Goal: Task Accomplishment & Management: Complete application form

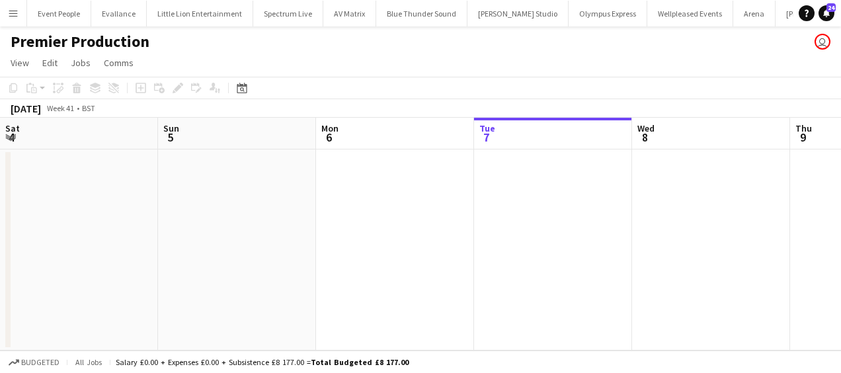
scroll to position [0, 1651]
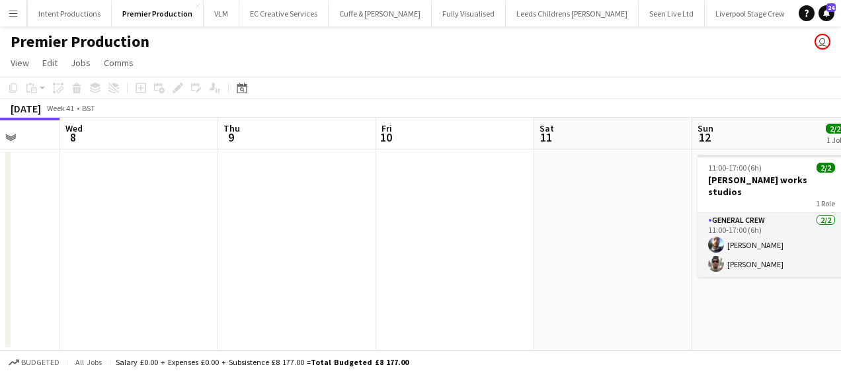
click at [130, 229] on app-calendar-viewport "Sat 4 Sun 5 Mon 6 Tue 7 Wed 8 Thu 9 Fri 10 Sat 11 Sun 12 2/2 1 Job Mon 13 Tue 1…" at bounding box center [420, 234] width 841 height 233
click at [315, 197] on app-date-cell at bounding box center [296, 249] width 158 height 201
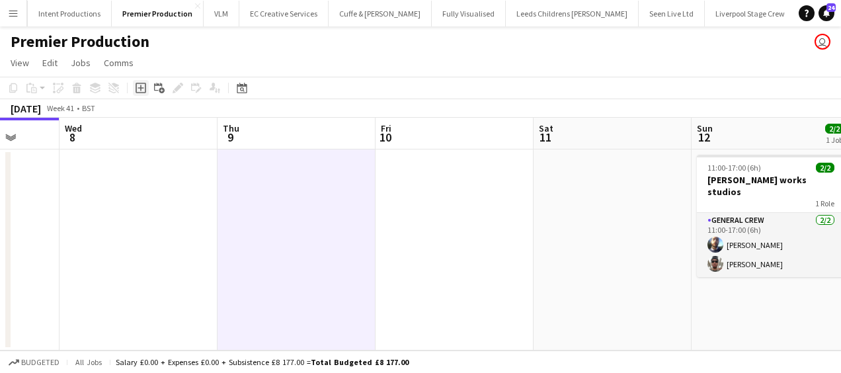
click at [144, 87] on icon "Add job" at bounding box center [140, 88] width 11 height 11
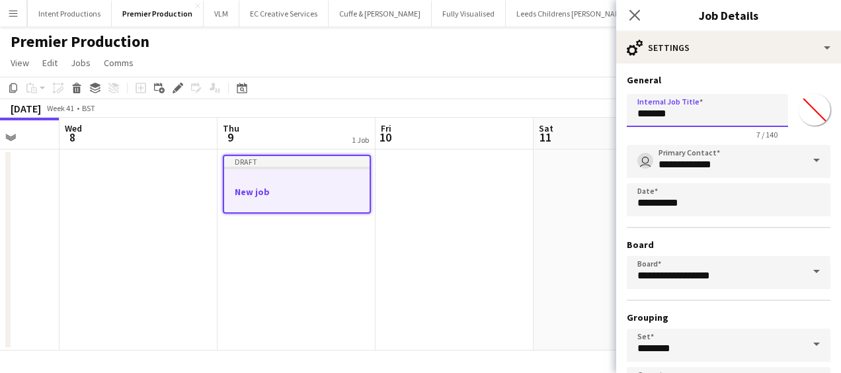
drag, startPoint x: 701, startPoint y: 114, endPoint x: 508, endPoint y: 135, distance: 194.2
click at [508, 135] on body "Menu Boards Boards Boards All jobs Status Workforce Workforce My Workforce Recr…" at bounding box center [420, 186] width 841 height 373
type input "**********"
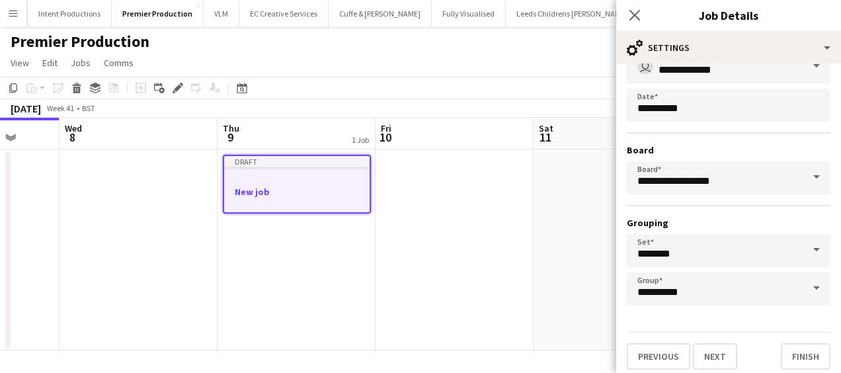
scroll to position [102, 0]
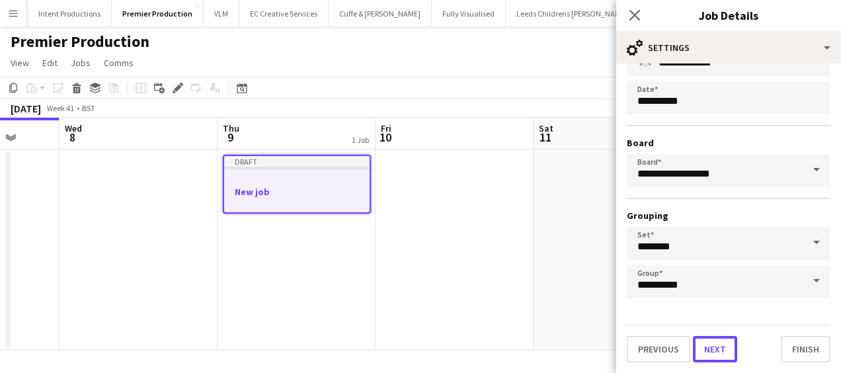
click at [711, 350] on button "Next" at bounding box center [715, 349] width 44 height 26
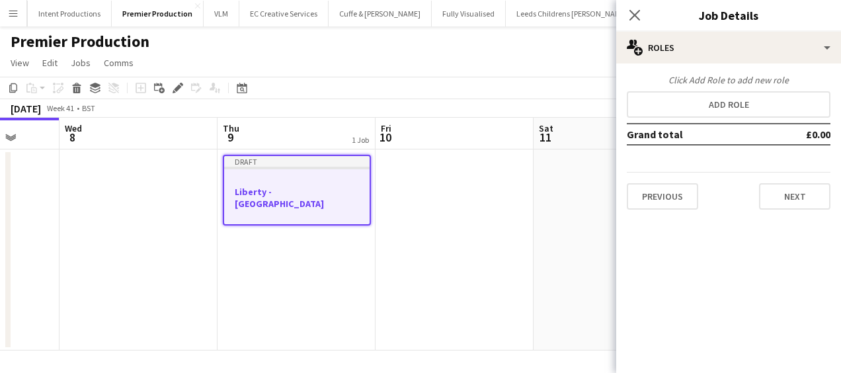
scroll to position [0, 0]
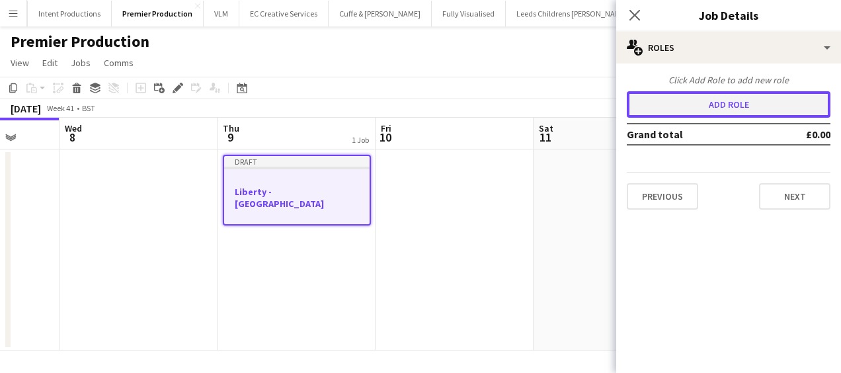
click at [704, 102] on button "Add role" at bounding box center [728, 104] width 204 height 26
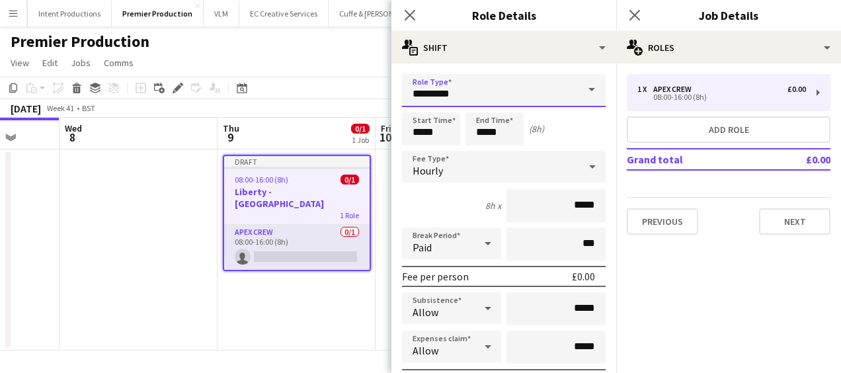
drag, startPoint x: 471, startPoint y: 91, endPoint x: 269, endPoint y: 96, distance: 201.6
click at [270, 96] on body "Menu Boards Boards Boards All jobs Status Workforce Workforce My Workforce Recr…" at bounding box center [420, 186] width 841 height 373
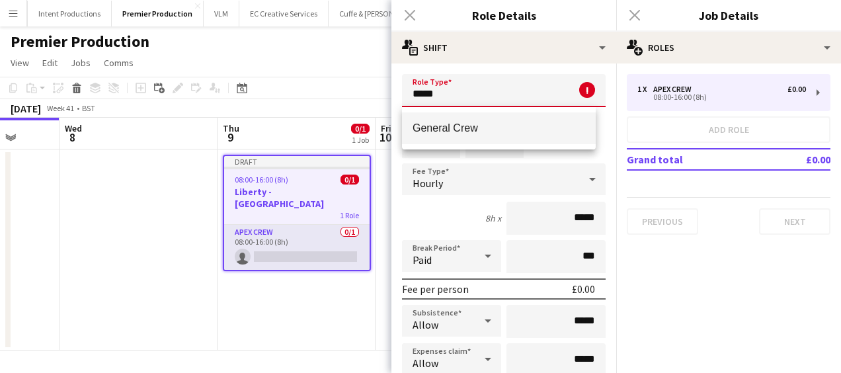
click at [440, 124] on span "General Crew" at bounding box center [498, 128] width 172 height 13
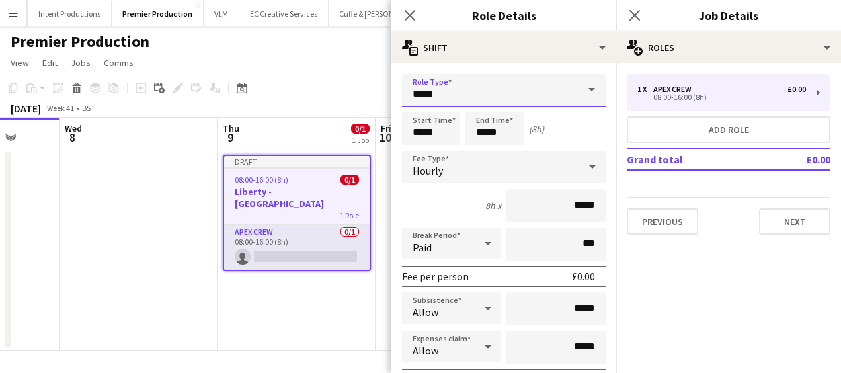
type input "**********"
click at [420, 132] on input "*****" at bounding box center [431, 128] width 58 height 33
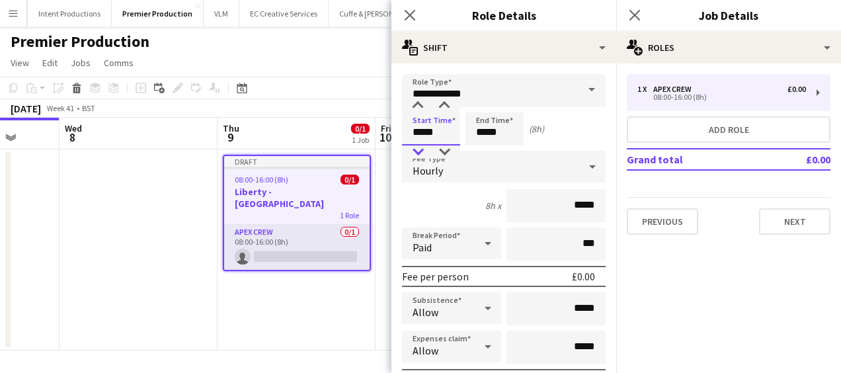
type input "*****"
click at [420, 151] on div at bounding box center [417, 151] width 26 height 13
click at [496, 130] on input "*****" at bounding box center [494, 128] width 58 height 33
click at [476, 147] on div at bounding box center [481, 151] width 26 height 13
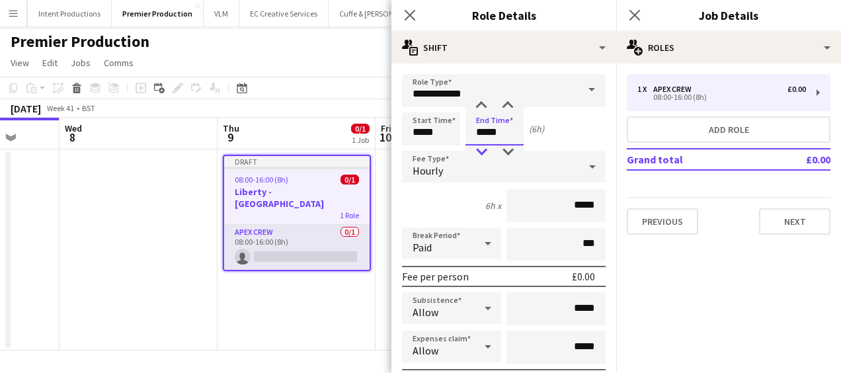
click at [476, 147] on div at bounding box center [481, 151] width 26 height 13
type input "*****"
click at [476, 147] on div at bounding box center [481, 151] width 26 height 13
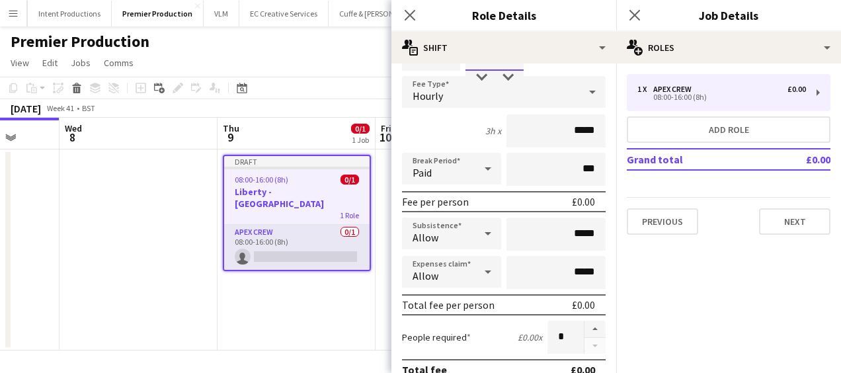
scroll to position [132, 0]
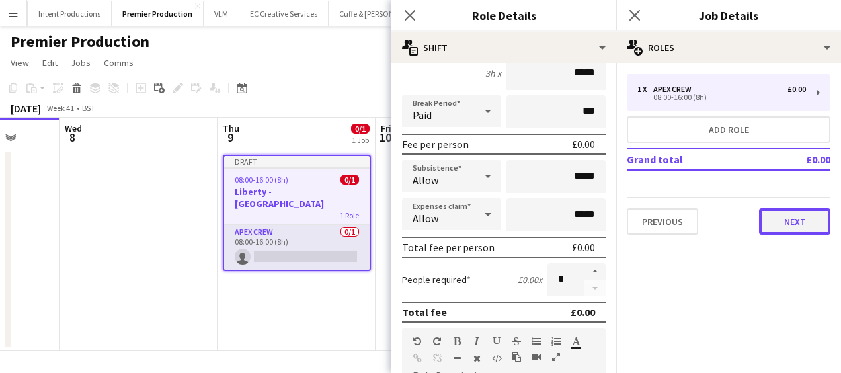
click at [784, 210] on button "Next" at bounding box center [794, 221] width 71 height 26
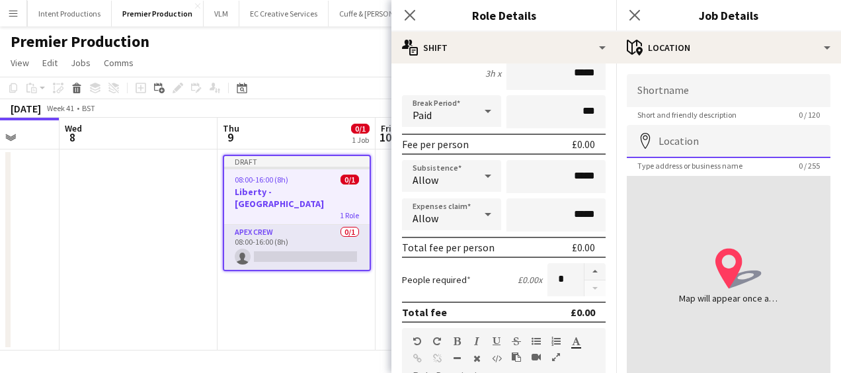
click at [722, 145] on input "Location" at bounding box center [728, 141] width 204 height 33
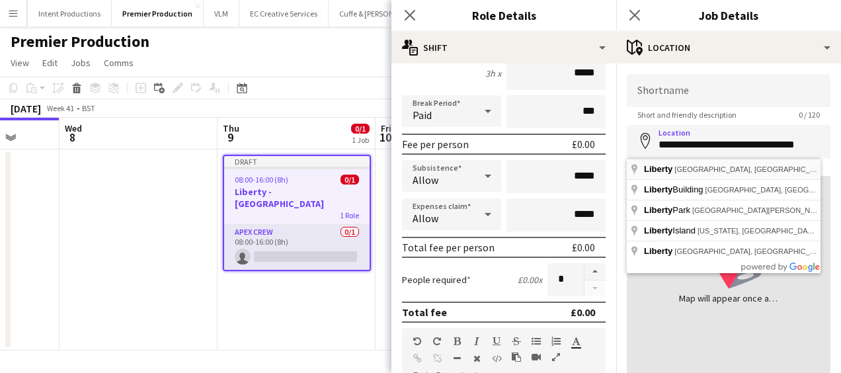
type input "**********"
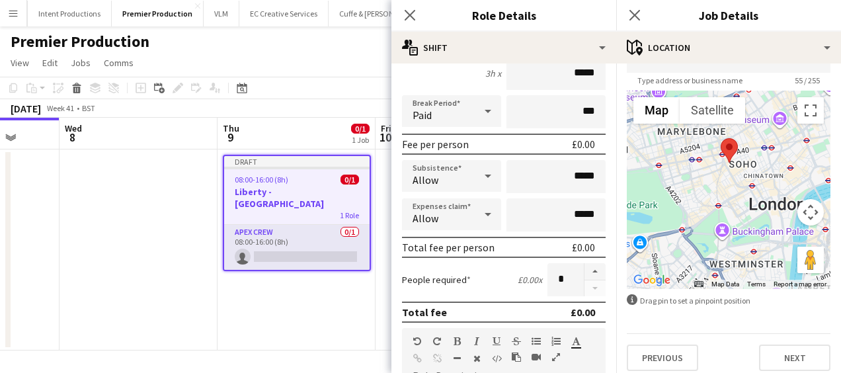
scroll to position [94, 0]
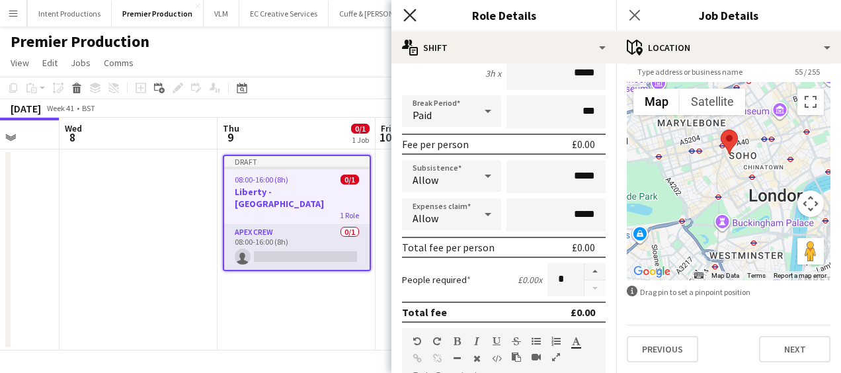
click at [412, 16] on icon "Close pop-in" at bounding box center [409, 15] width 13 height 13
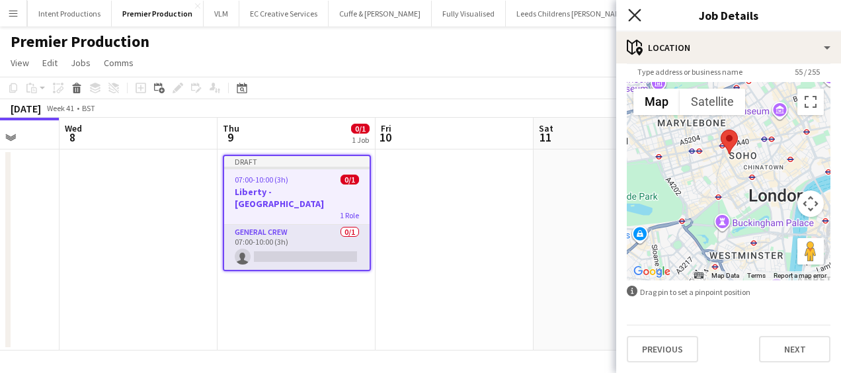
click at [637, 12] on icon at bounding box center [634, 15] width 13 height 13
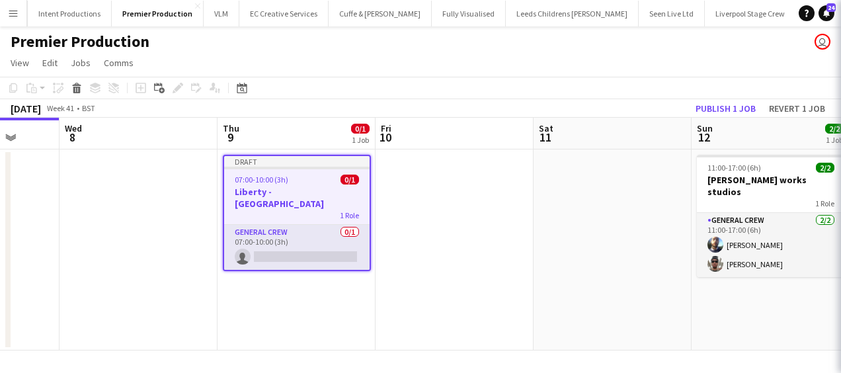
scroll to position [0, 0]
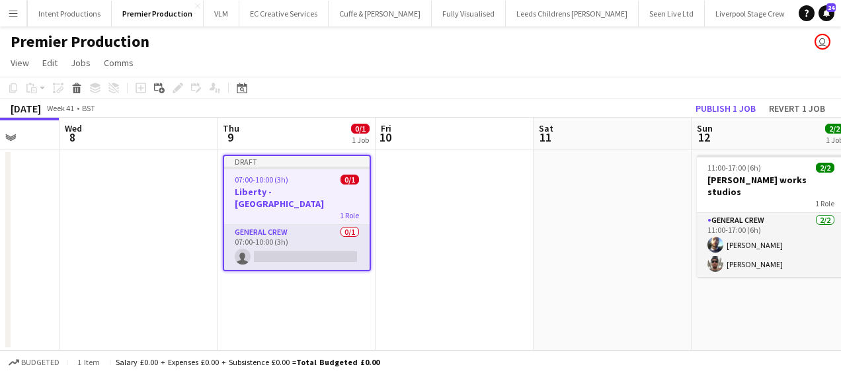
click at [260, 177] on span "07:00-10:00 (3h)" at bounding box center [262, 179] width 54 height 10
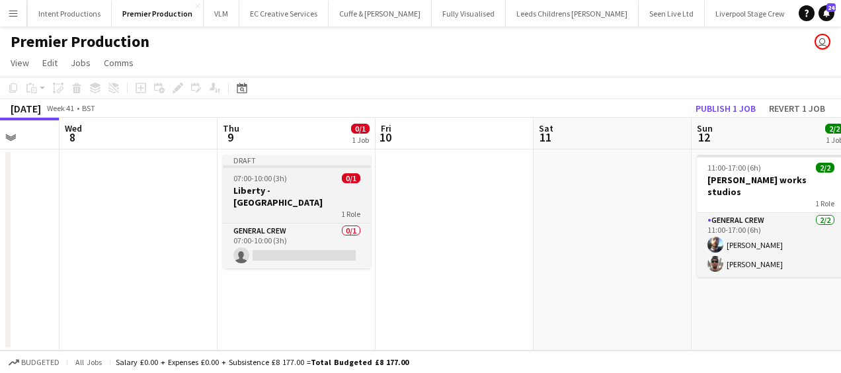
click at [266, 184] on app-job-card "Draft 07:00-10:00 (3h) 0/1 Liberty - [GEOGRAPHIC_DATA] 1 Role General Crew 0/1 …" at bounding box center [297, 212] width 148 height 114
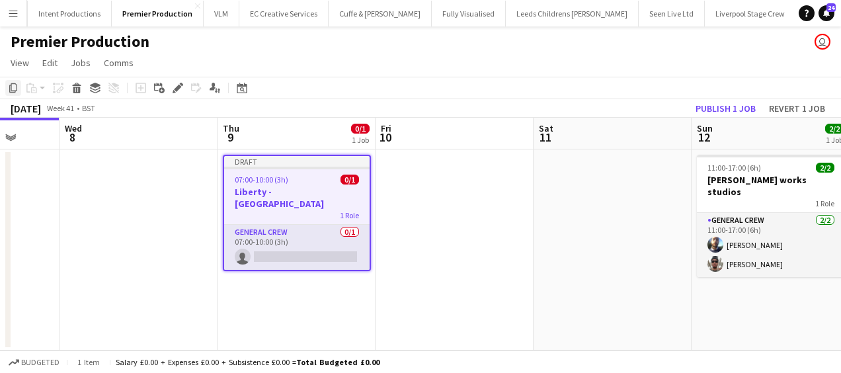
click at [13, 85] on icon "Copy" at bounding box center [13, 88] width 11 height 11
click at [176, 91] on icon "Edit" at bounding box center [177, 88] width 11 height 11
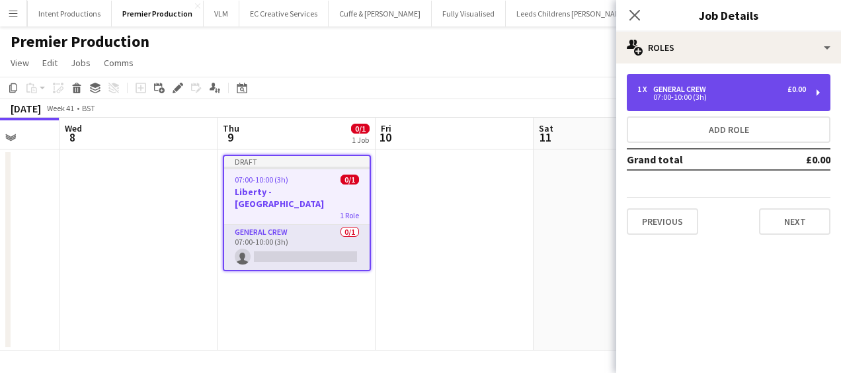
click at [703, 96] on div "07:00-10:00 (3h)" at bounding box center [721, 97] width 169 height 7
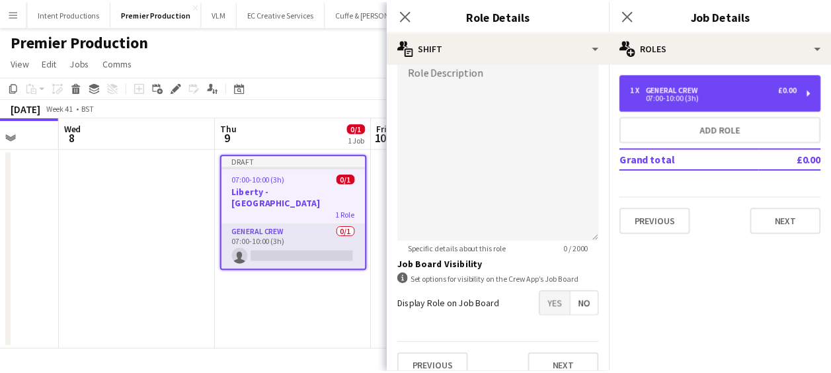
scroll to position [454, 0]
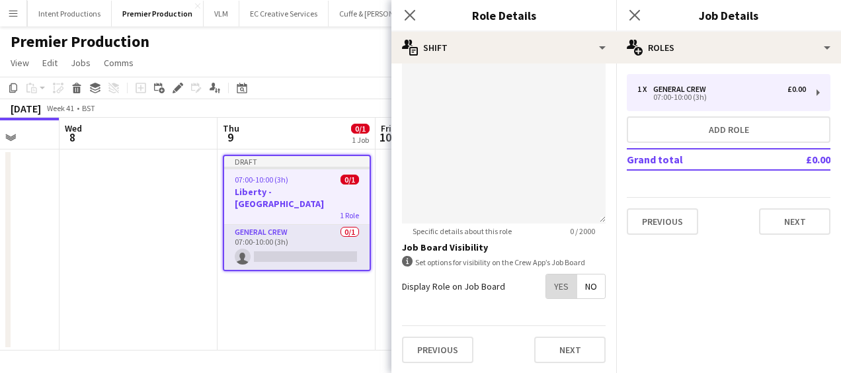
click at [558, 281] on span "Yes" at bounding box center [561, 286] width 30 height 24
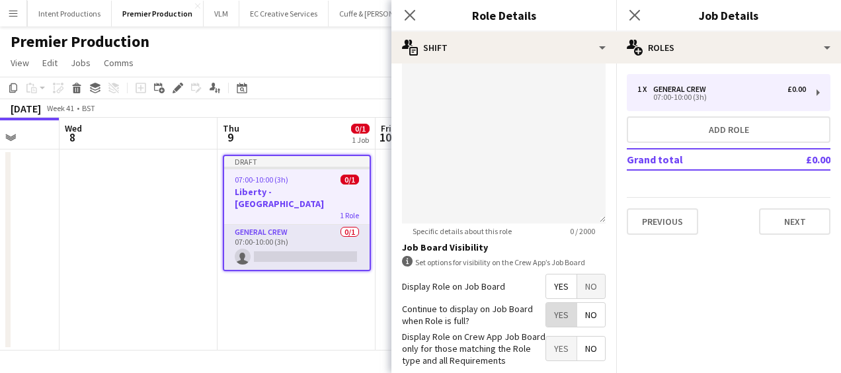
click at [554, 312] on span "Yes" at bounding box center [561, 315] width 30 height 24
click at [412, 21] on icon "Close pop-in" at bounding box center [409, 15] width 13 height 13
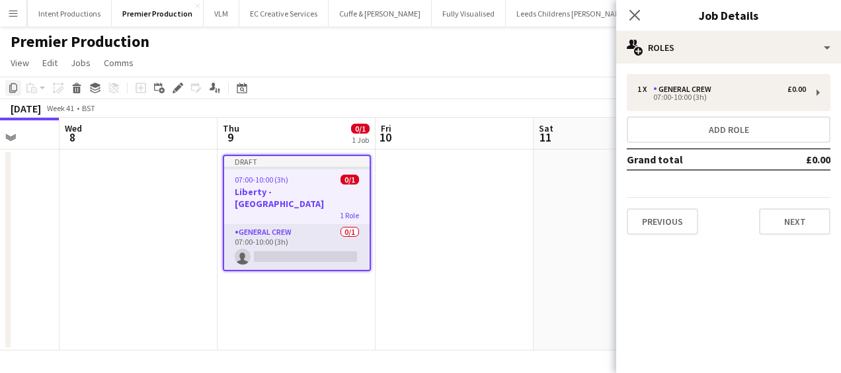
click at [13, 89] on icon "Copy" at bounding box center [13, 88] width 11 height 11
click at [328, 318] on app-date-cell "Draft 07:00-10:00 (3h) 0/1 Liberty - [GEOGRAPHIC_DATA] 1 Role General Crew 0/1 …" at bounding box center [296, 249] width 158 height 201
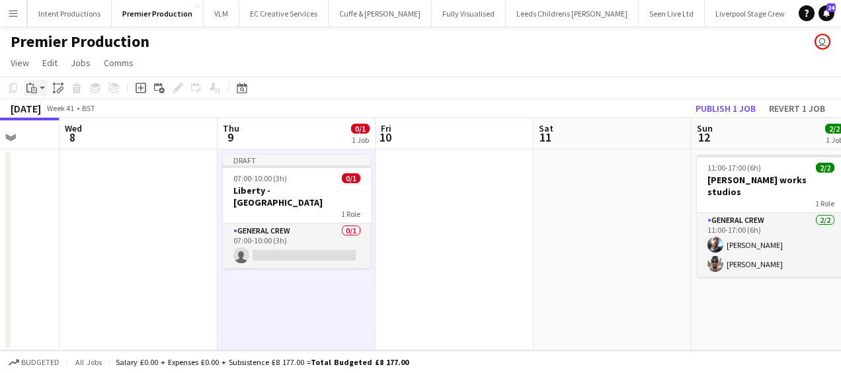
click at [32, 83] on icon "Paste" at bounding box center [31, 88] width 11 height 11
click at [47, 114] on link "Paste Ctrl+V" at bounding box center [97, 113] width 124 height 12
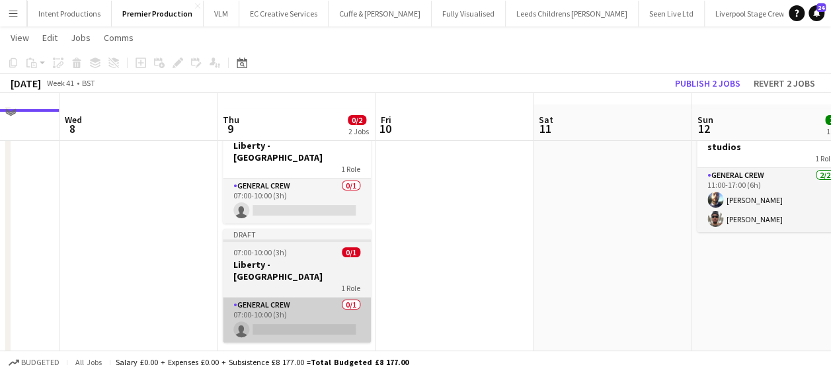
scroll to position [64, 0]
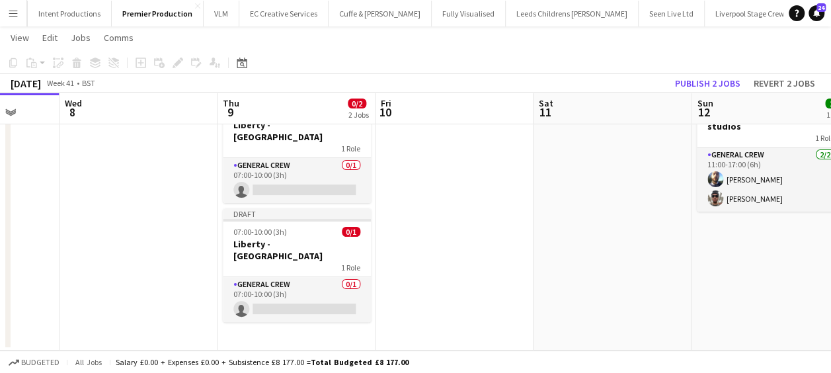
click at [291, 325] on app-date-cell "Draft 07:00-10:00 (3h) 0/1 Liberty - [GEOGRAPHIC_DATA] 1 Role General Crew 0/1 …" at bounding box center [296, 217] width 158 height 266
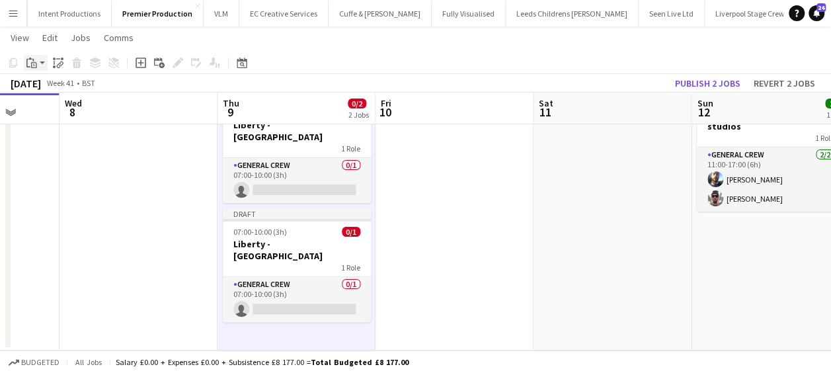
click at [40, 67] on app-action-btn "Paste" at bounding box center [36, 63] width 24 height 16
click at [53, 88] on link "Paste Ctrl+V" at bounding box center [97, 88] width 124 height 12
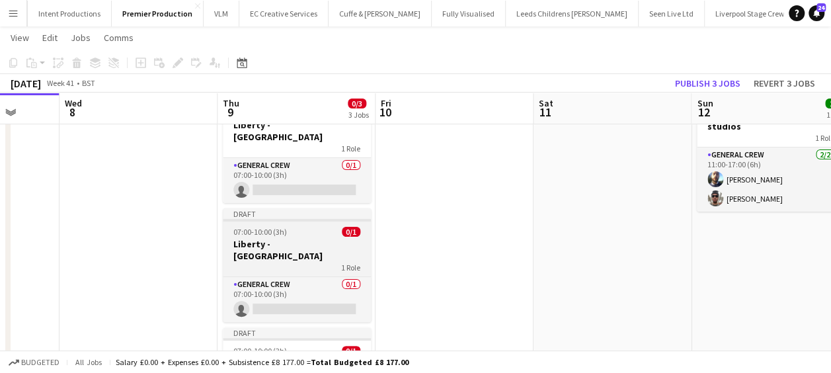
click at [276, 262] on div "1 Role" at bounding box center [297, 267] width 148 height 11
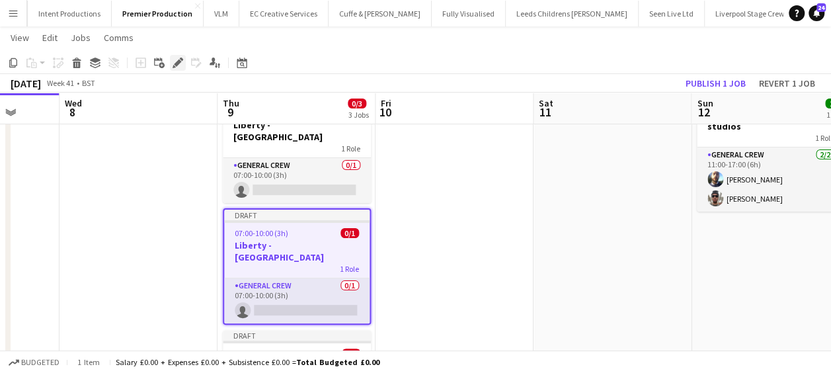
click at [176, 62] on icon at bounding box center [177, 62] width 7 height 7
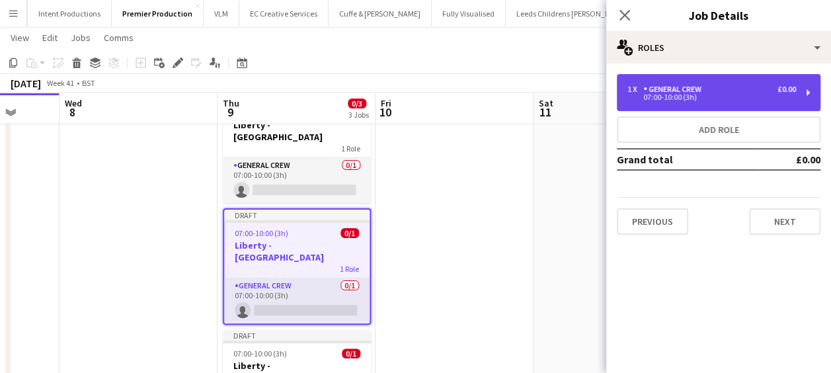
click at [679, 89] on div "General Crew" at bounding box center [674, 89] width 63 height 9
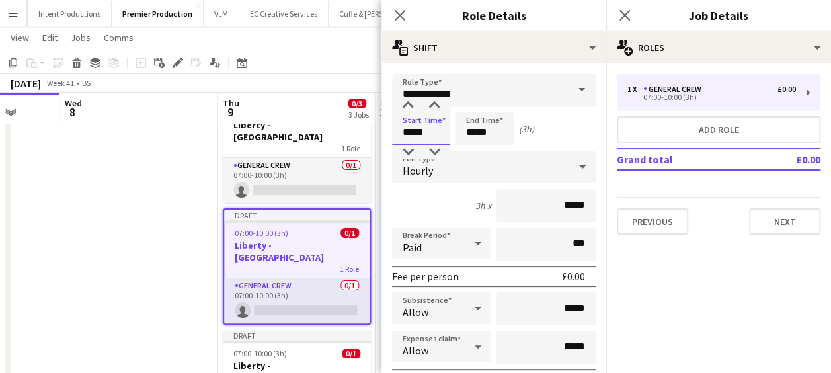
drag, startPoint x: 441, startPoint y: 132, endPoint x: 381, endPoint y: 133, distance: 60.8
type input "*****"
click at [399, 15] on icon at bounding box center [399, 15] width 13 height 13
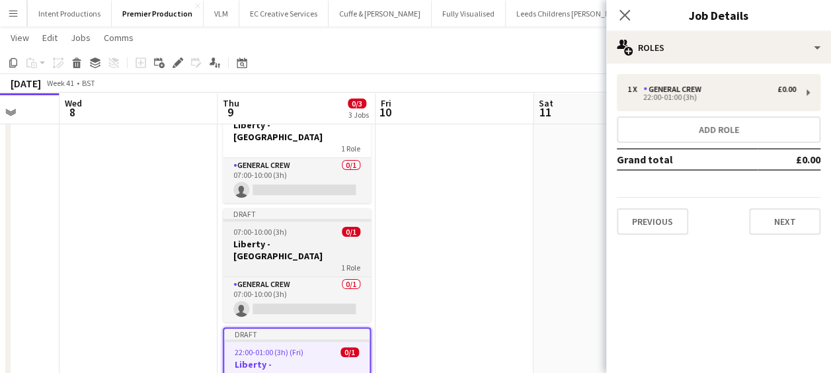
click at [293, 211] on app-job-card "Draft 07:00-10:00 (3h) 0/1 Liberty - [GEOGRAPHIC_DATA] 1 Role General Crew 0/1 …" at bounding box center [297, 265] width 148 height 114
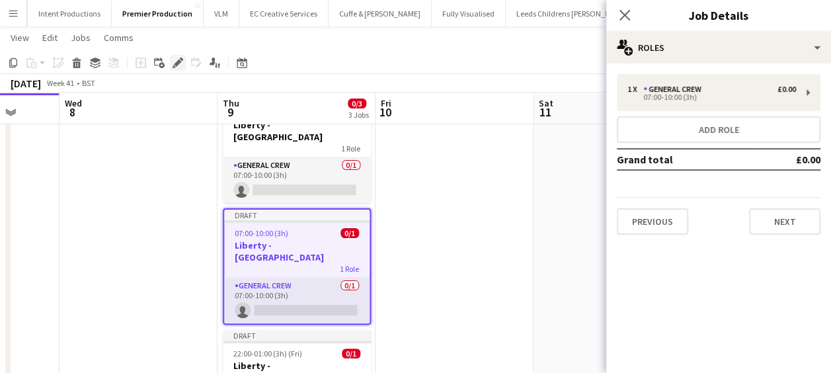
click at [178, 63] on icon at bounding box center [177, 62] width 7 height 7
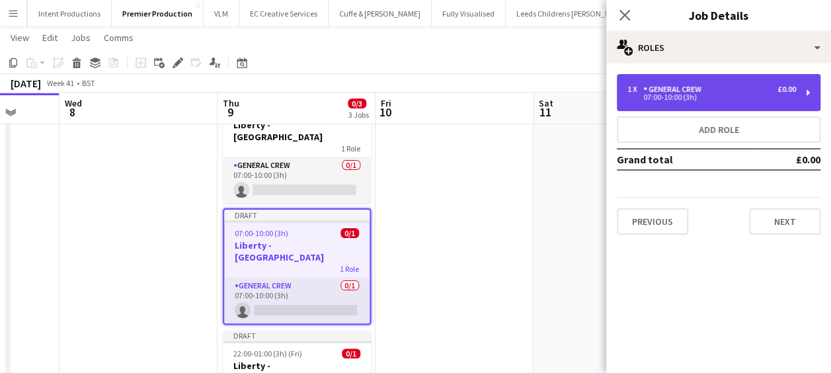
click at [702, 93] on div "General Crew" at bounding box center [674, 89] width 63 height 9
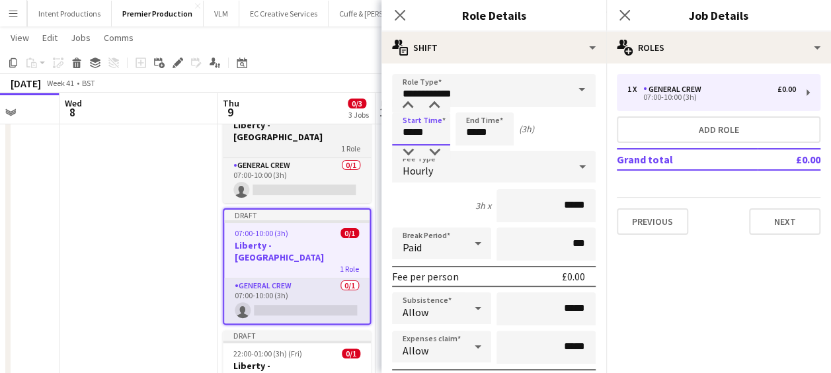
drag, startPoint x: 444, startPoint y: 134, endPoint x: 360, endPoint y: 137, distance: 84.0
click at [368, 138] on body "Menu Boards Boards Boards All jobs Status Workforce Workforce My Workforce Recr…" at bounding box center [415, 214] width 831 height 557
type input "*****"
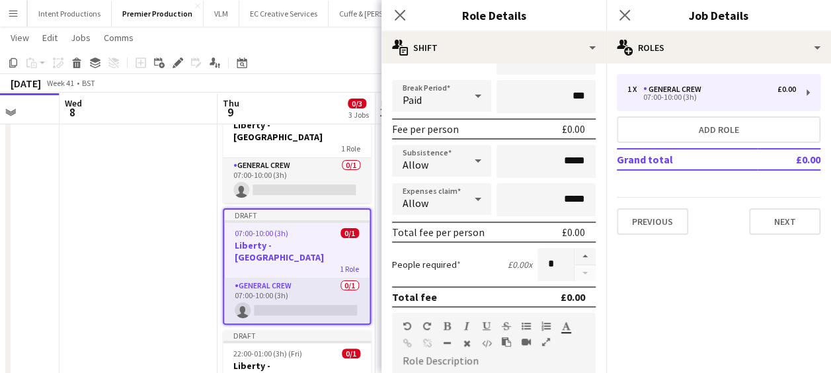
scroll to position [264, 0]
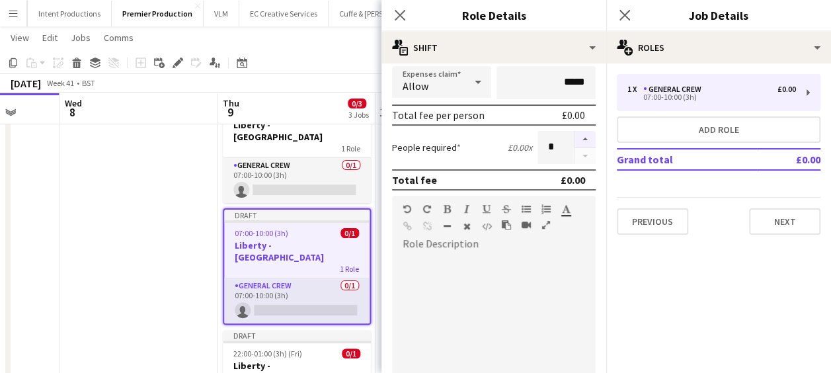
type input "*****"
click at [580, 137] on button "button" at bounding box center [584, 139] width 21 height 17
type input "*"
click at [399, 14] on icon "Close pop-in" at bounding box center [399, 15] width 13 height 13
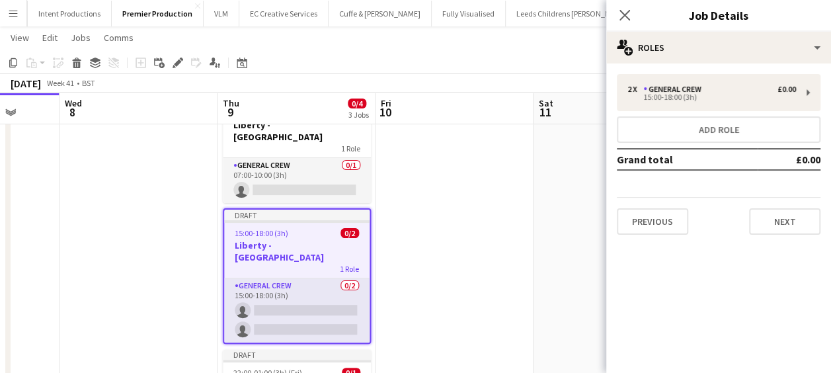
click at [469, 211] on app-date-cell at bounding box center [454, 287] width 158 height 406
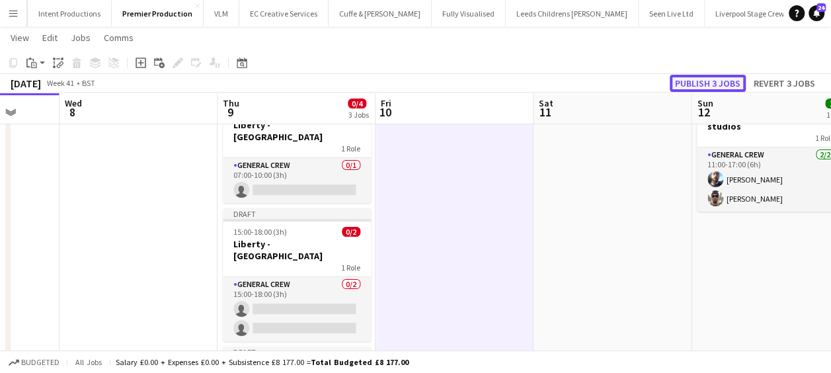
click at [691, 86] on button "Publish 3 jobs" at bounding box center [707, 83] width 76 height 17
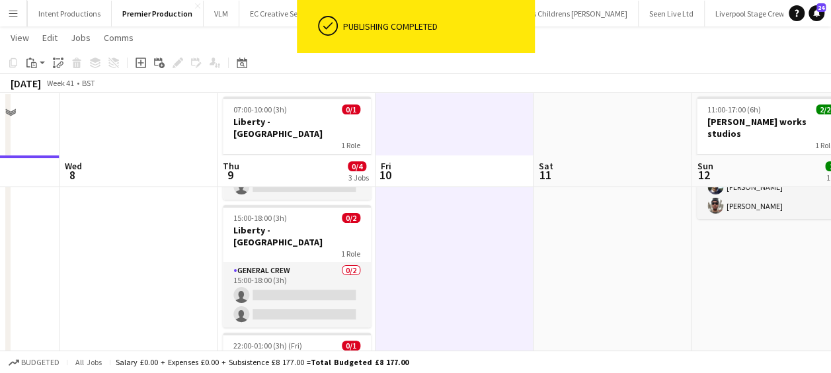
scroll to position [0, 0]
